Goal: Find specific fact: Find specific fact

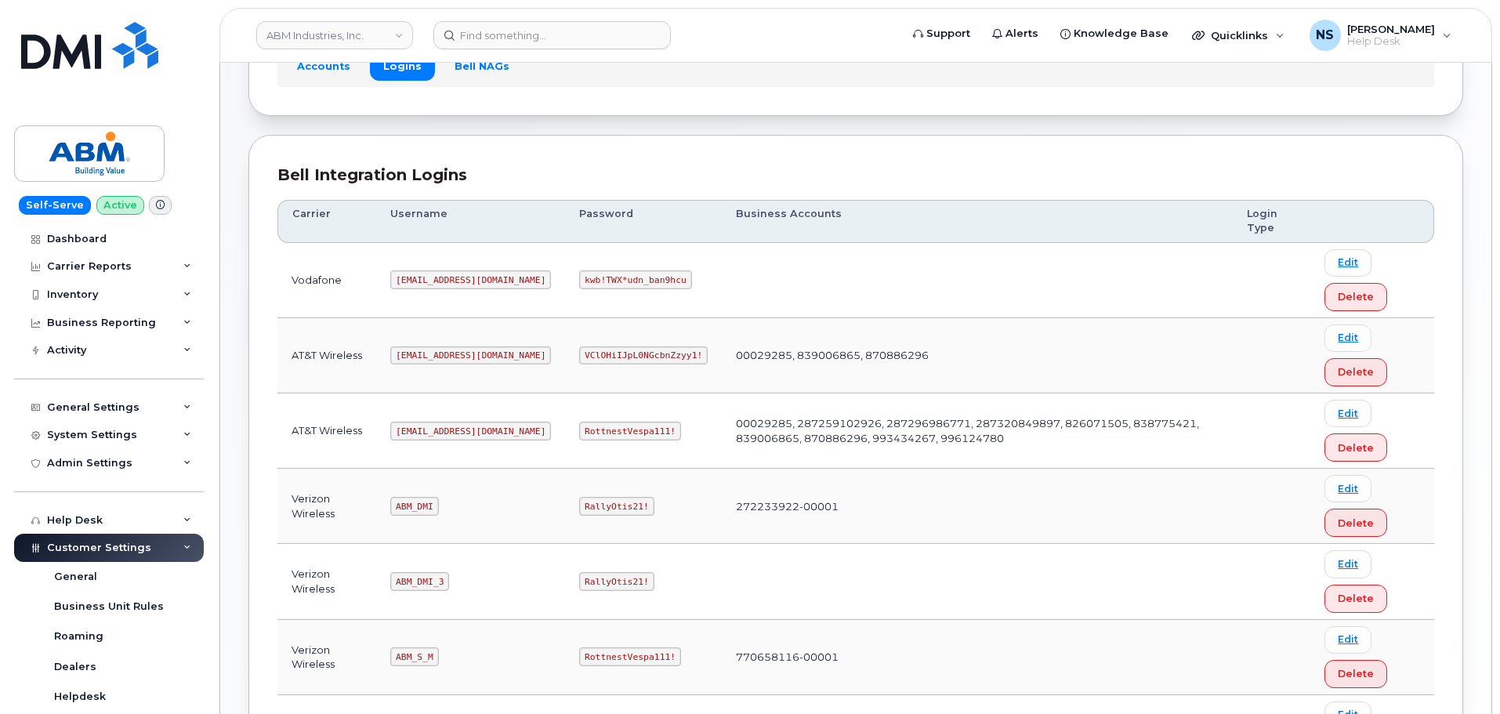
scroll to position [235, 0]
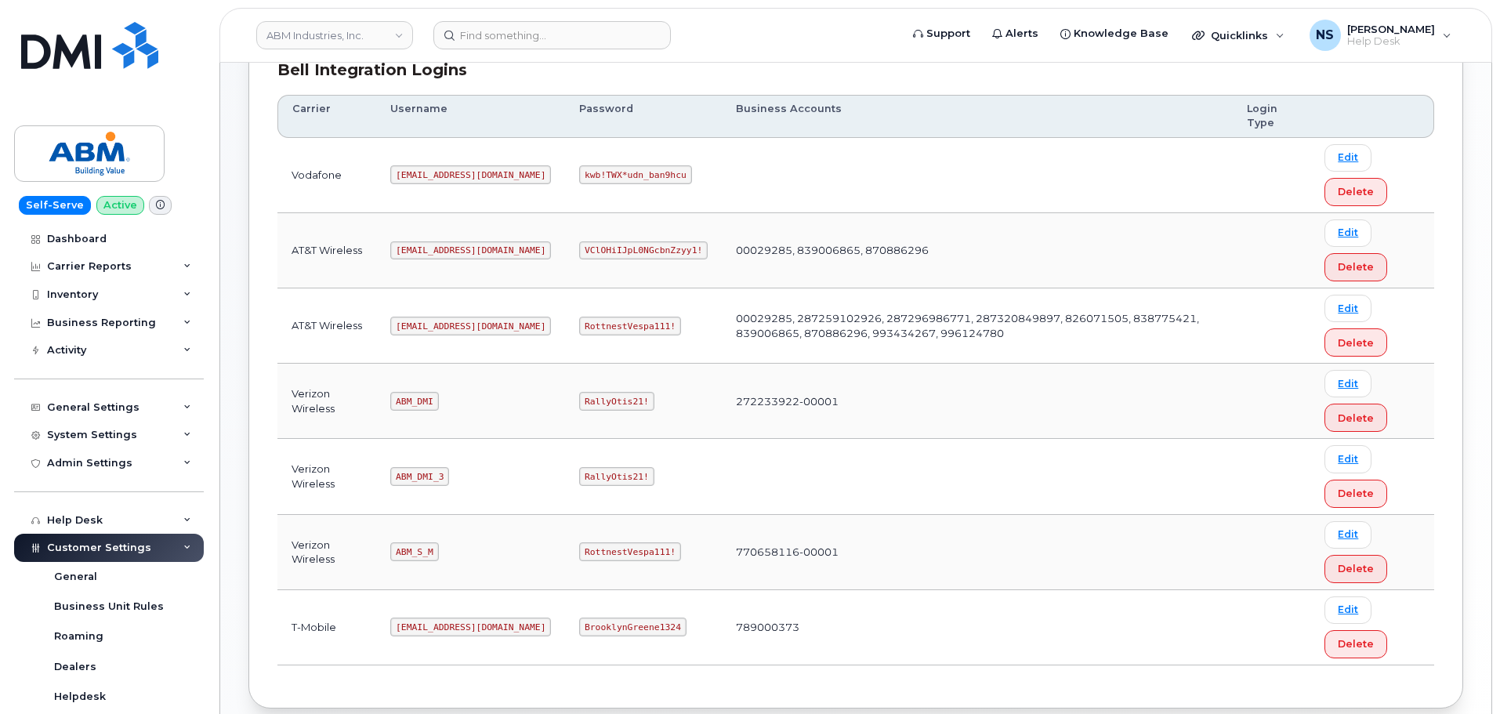
click at [404, 323] on code "[EMAIL_ADDRESS][DOMAIN_NAME]" at bounding box center [470, 326] width 161 height 19
click at [411, 327] on code "[EMAIL_ADDRESS][DOMAIN_NAME]" at bounding box center [470, 326] width 161 height 19
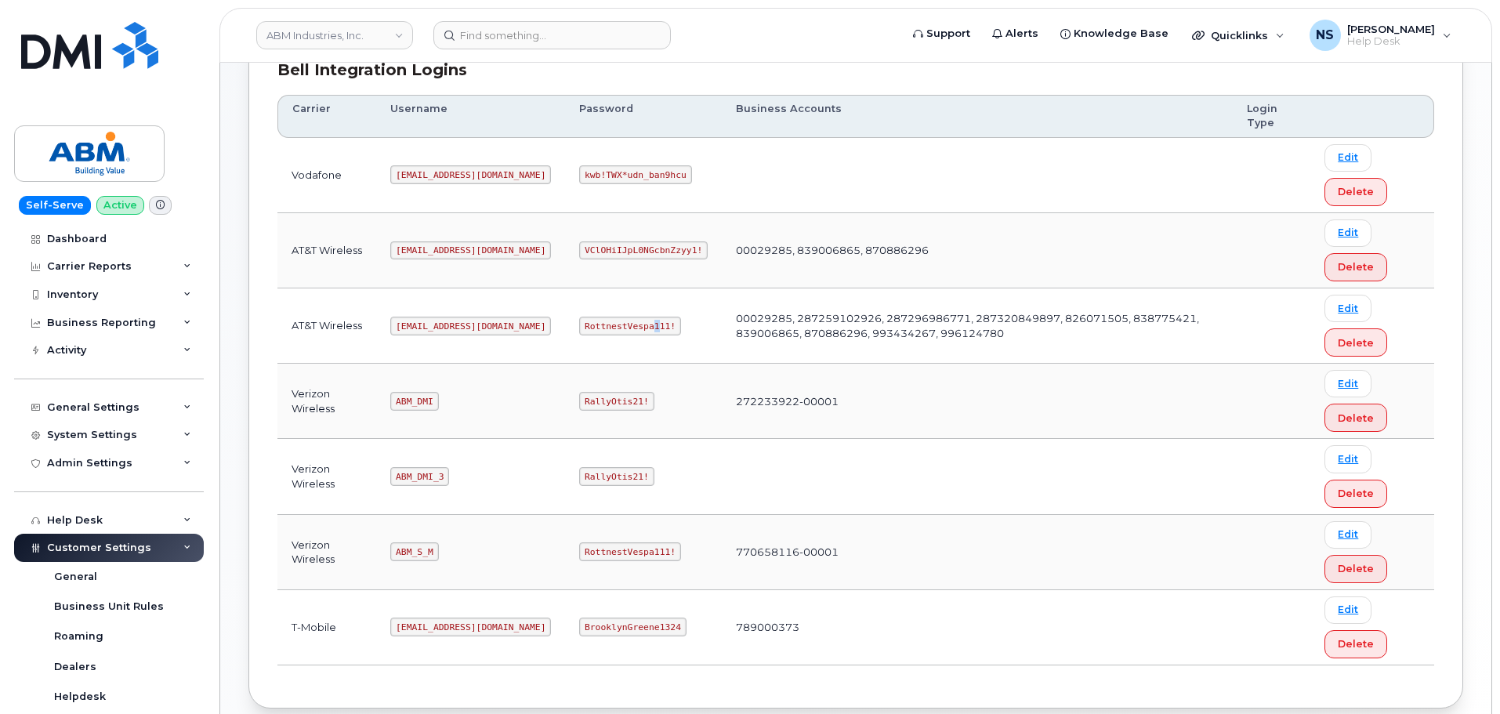
click at [594, 321] on code "RottnestVespa111!" at bounding box center [630, 326] width 102 height 19
click at [579, 317] on code "RottnestVespa111!" at bounding box center [630, 326] width 102 height 19
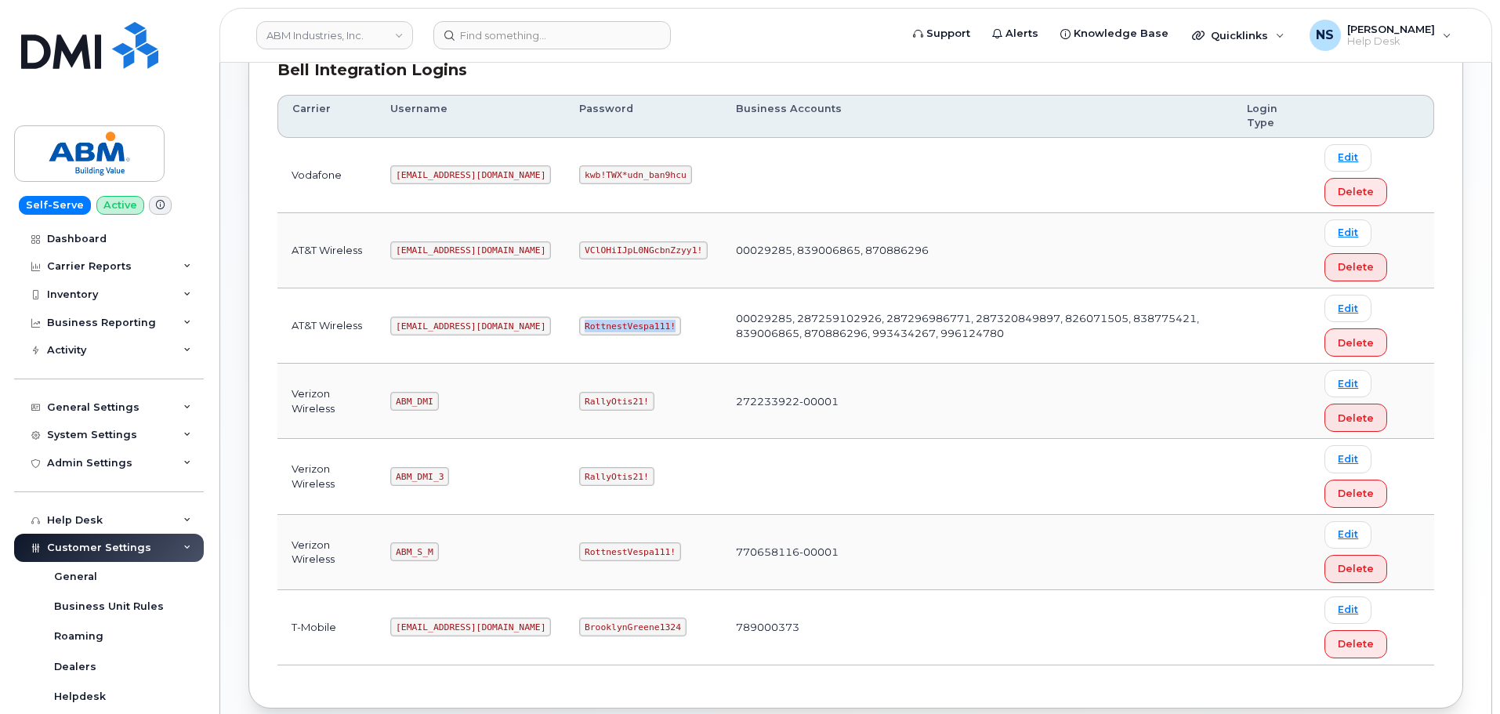
click at [579, 317] on code "RottnestVespa111!" at bounding box center [630, 326] width 102 height 19
copy code "RottnestVespa111!"
